Goal: Navigation & Orientation: Locate item on page

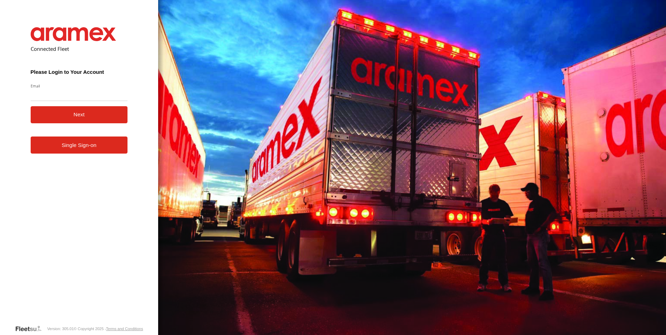
click at [92, 155] on form "Connected Fleet Please Login to Your Account Email Enter a valid login email ad…" at bounding box center [79, 171] width 118 height 308
click at [92, 139] on link "Single Sign-on" at bounding box center [79, 145] width 97 height 17
click at [93, 144] on link "Single Sign-on" at bounding box center [79, 145] width 97 height 17
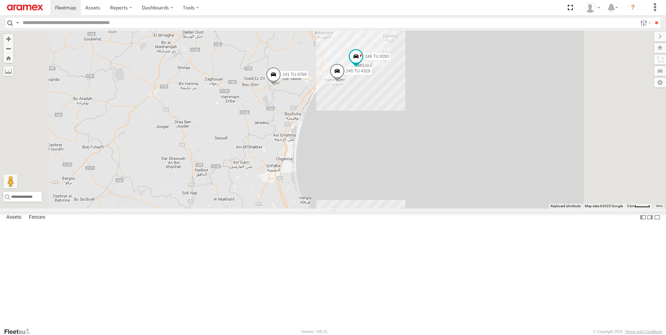
click at [281, 86] on span at bounding box center [273, 76] width 15 height 19
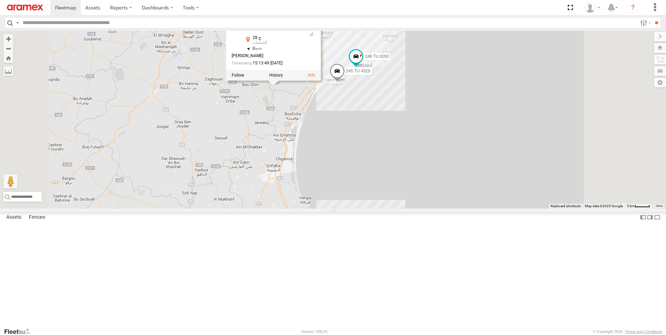
drag, startPoint x: 482, startPoint y: 184, endPoint x: 311, endPoint y: 7, distance: 245.7
click at [482, 183] on div "241 TU 2027 245 TU 4330 241 TU 8769 247 TU 7028 231 TU 3162 245 TU 4329 246 TU …" at bounding box center [333, 120] width 666 height 178
click at [438, 200] on div "241 TU 2027 245 TU 4330 241 TU 8769 247 TU 7028 231 TU 3162 245 TU 4329 246 TU …" at bounding box center [333, 120] width 666 height 178
click at [439, 198] on div "241 TU 2027 245 TU 4330 241 TU 8769 247 TU 7028 231 TU 3162 245 TU 4329 246 TU …" at bounding box center [333, 120] width 666 height 178
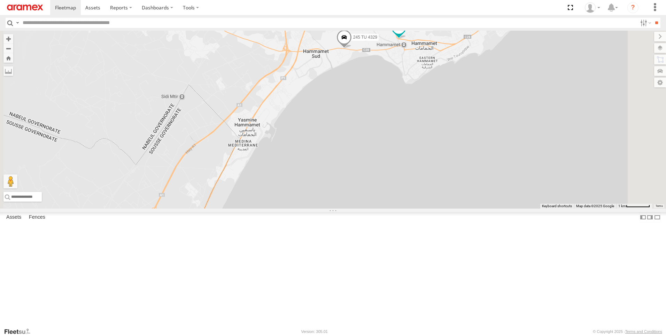
drag, startPoint x: 393, startPoint y: 100, endPoint x: 376, endPoint y: 200, distance: 101.6
click at [369, 209] on div "241 TU 2027 245 TU 4330 241 TU 8769 247 TU 7028 245 TU 4329 231 TU 3162 246 TU …" at bounding box center [333, 120] width 666 height 178
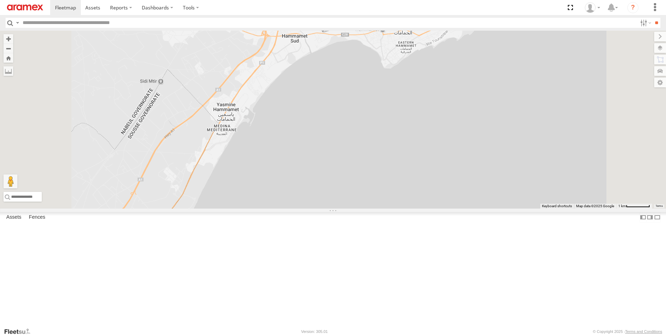
drag, startPoint x: 409, startPoint y: 82, endPoint x: 416, endPoint y: 88, distance: 9.6
click at [331, 33] on span at bounding box center [322, 23] width 15 height 19
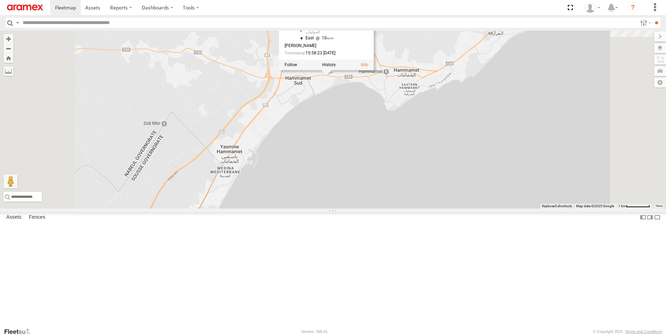
drag, startPoint x: 411, startPoint y: 101, endPoint x: 414, endPoint y: 145, distance: 43.7
click at [414, 145] on div "241 TU 8769 245 TU 4329 246 TU 8283 [GEOGRAPHIC_DATA] , 10.5829 [GEOGRAPHIC_DAT…" at bounding box center [333, 120] width 666 height 178
click at [390, 161] on div "241 TU 8769 245 TU 4329 246 TU 8283 [GEOGRAPHIC_DATA] , 10.5829 [GEOGRAPHIC_DAT…" at bounding box center [333, 120] width 666 height 178
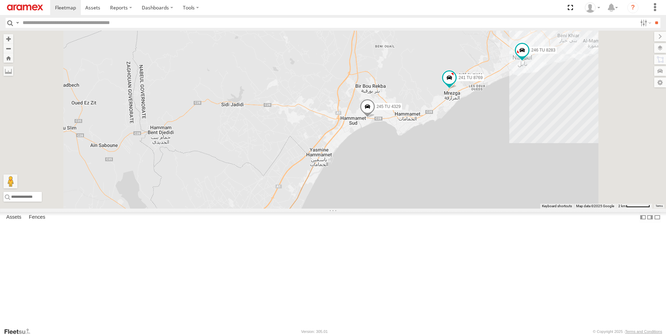
drag, startPoint x: 490, startPoint y: 59, endPoint x: 480, endPoint y: 99, distance: 41.6
click at [480, 99] on div "241 TU 8769 245 TU 4329 246 TU 8283" at bounding box center [333, 120] width 666 height 178
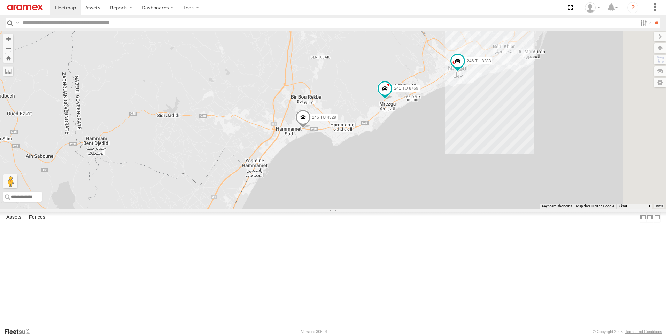
drag, startPoint x: 497, startPoint y: 119, endPoint x: 430, endPoint y: 127, distance: 68.0
click at [430, 127] on div "241 TU 8769 245 TU 4329 246 TU 8283" at bounding box center [333, 120] width 666 height 178
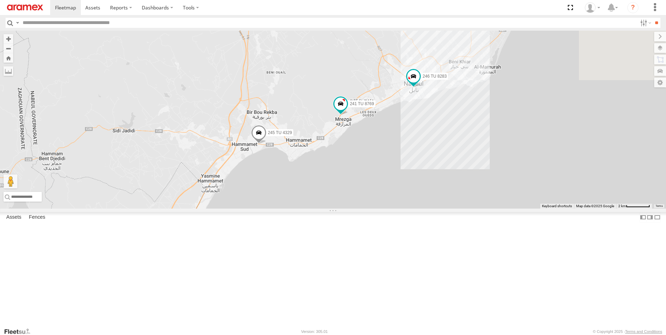
drag, startPoint x: 454, startPoint y: 114, endPoint x: 406, endPoint y: 131, distance: 50.5
click at [406, 131] on div "241 TU 8769 245 TU 4329 246 TU 8283" at bounding box center [333, 120] width 666 height 178
